Goal: Task Accomplishment & Management: Manage account settings

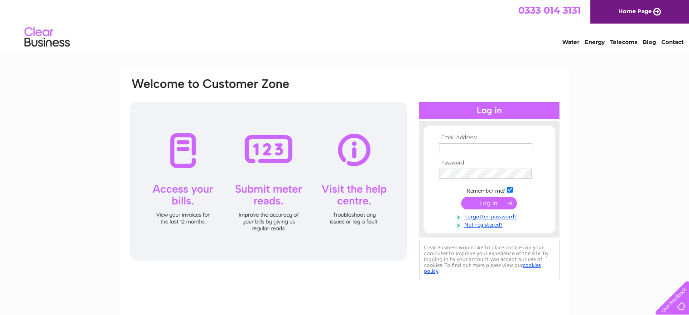
type input "[EMAIL_ADDRESS][DOMAIN_NAME]"
click at [505, 204] on input "submit" at bounding box center [489, 203] width 56 height 13
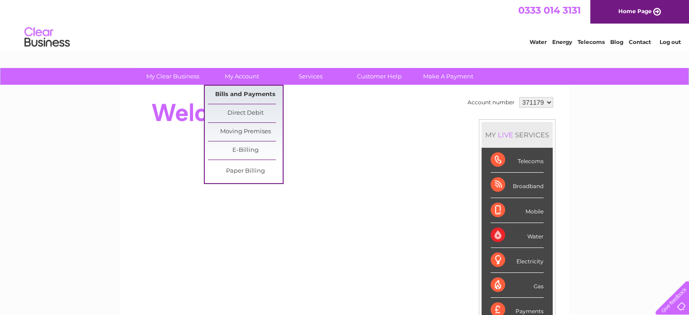
click at [239, 95] on link "Bills and Payments" at bounding box center [245, 95] width 75 height 18
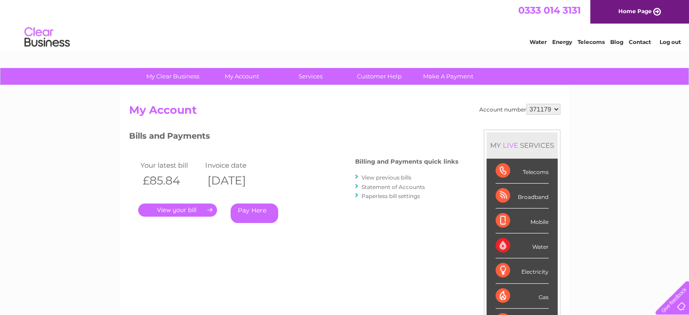
click at [196, 211] on link "." at bounding box center [177, 209] width 79 height 13
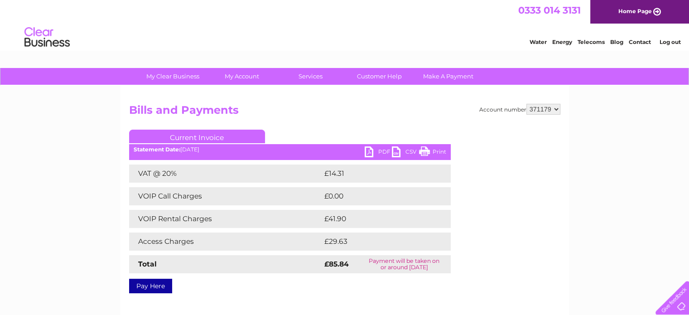
click at [435, 150] on link "Print" at bounding box center [432, 152] width 27 height 13
